Goal: Transaction & Acquisition: Download file/media

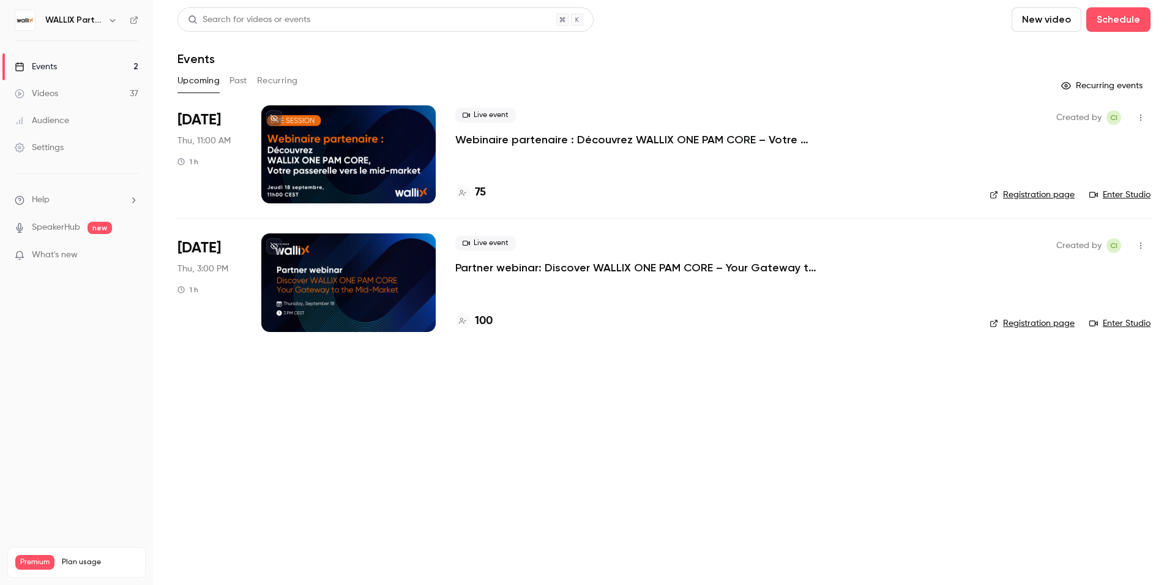
click at [92, 24] on h6 "WALLIX Partners Channel" at bounding box center [74, 20] width 58 height 12
click at [113, 17] on icon "button" at bounding box center [113, 20] width 10 height 10
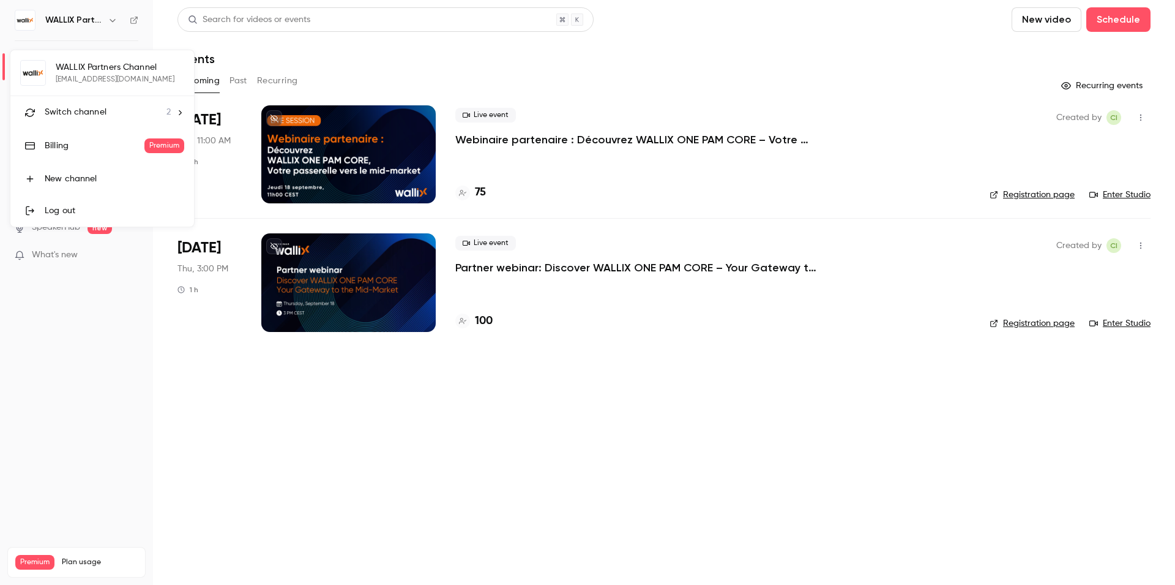
click at [139, 120] on li "Switch channel 2" at bounding box center [102, 112] width 184 height 32
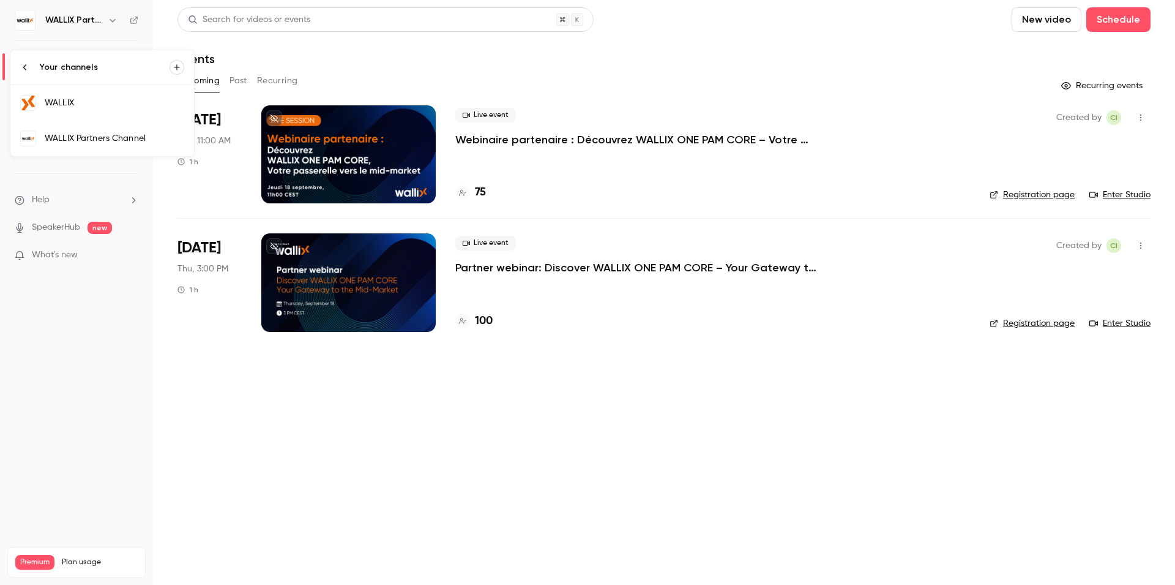
click at [92, 103] on div "WALLIX" at bounding box center [115, 103] width 140 height 12
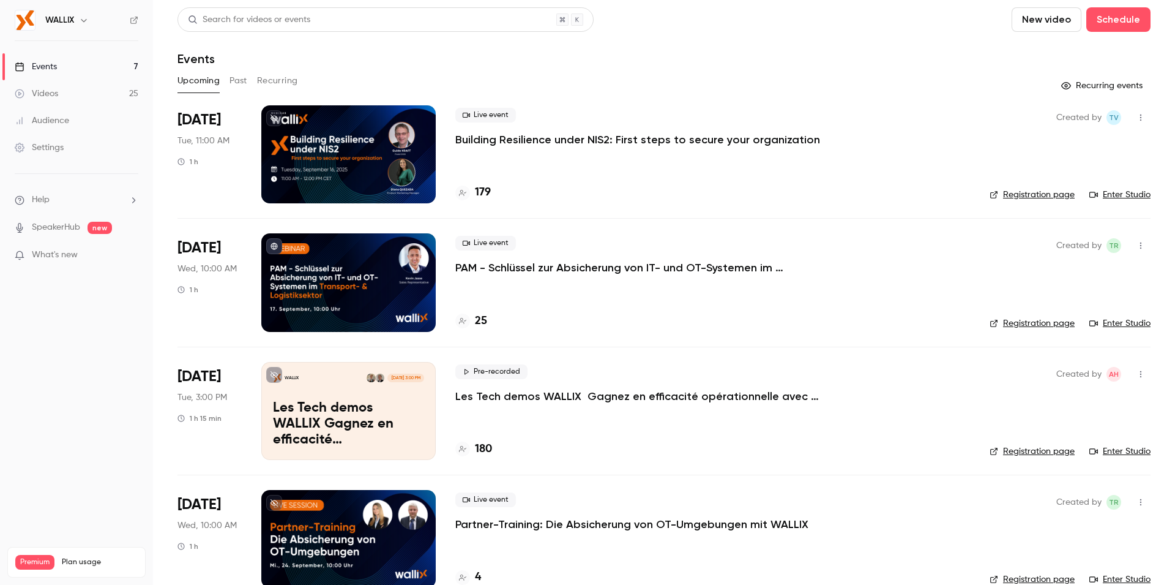
scroll to position [1, 0]
click at [476, 449] on h4 "180" at bounding box center [483, 448] width 17 height 17
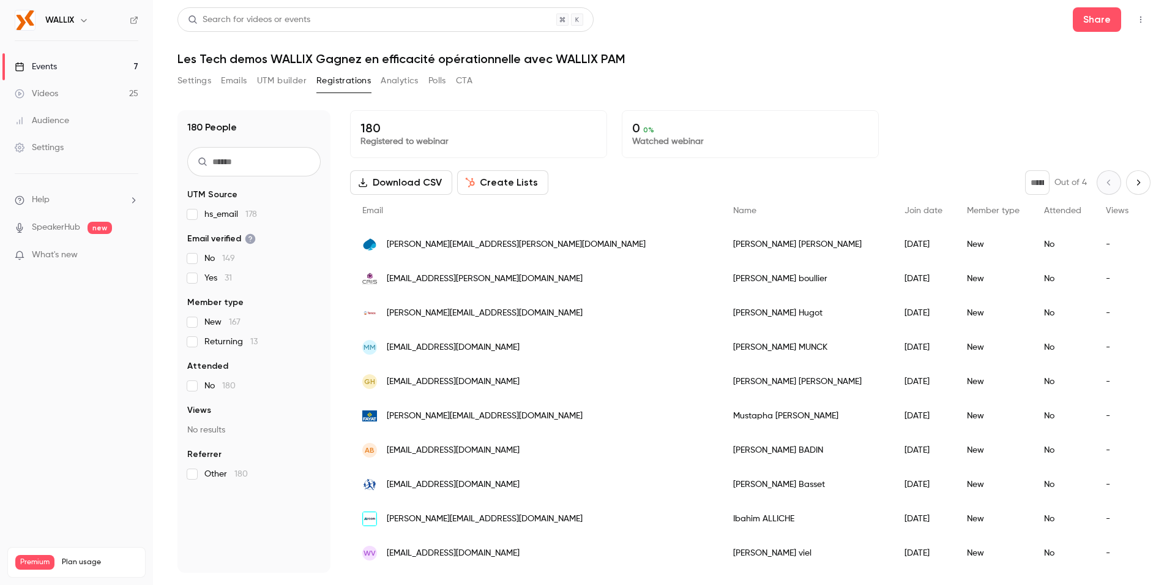
click at [412, 184] on button "Download CSV" at bounding box center [401, 182] width 102 height 24
click at [714, 66] on h1 "Les Tech demos WALLIX Gagnez en efficacité opérationnelle avec WALLIX PAM" at bounding box center [664, 58] width 973 height 15
